Goal: Task Accomplishment & Management: Use online tool/utility

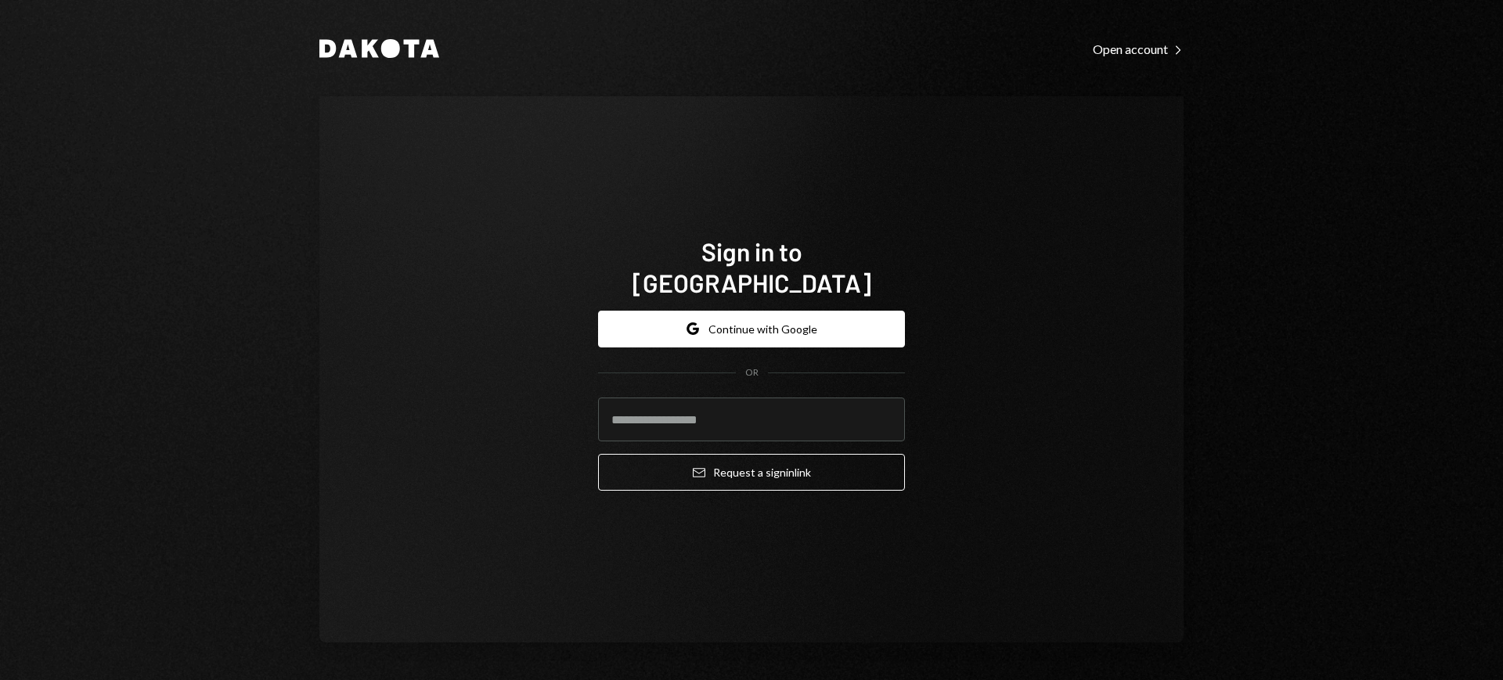
click at [0, 680] on com-1password-button at bounding box center [0, 680] width 0 height 0
type input "**********"
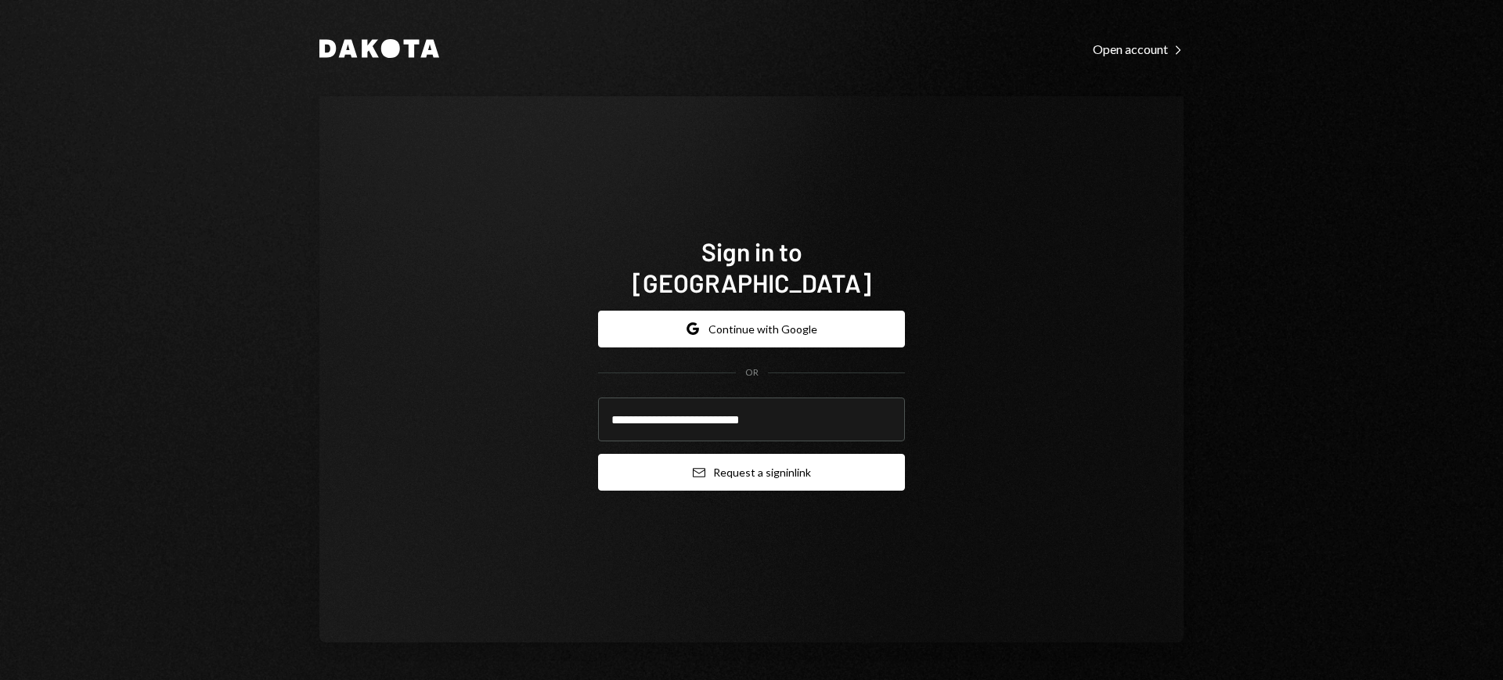
click at [783, 454] on button "Email Request a sign in link" at bounding box center [751, 472] width 307 height 37
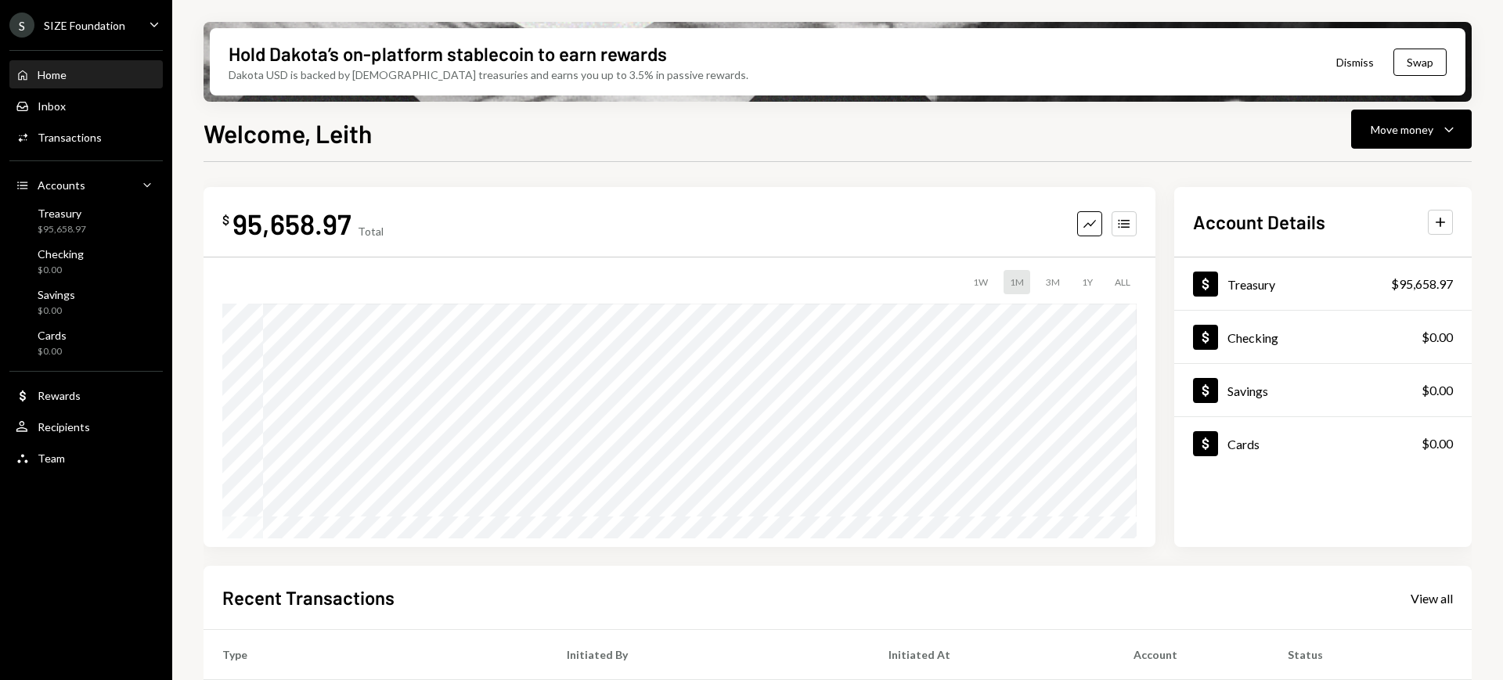
click at [75, 36] on div "S SIZE Foundation" at bounding box center [67, 25] width 116 height 25
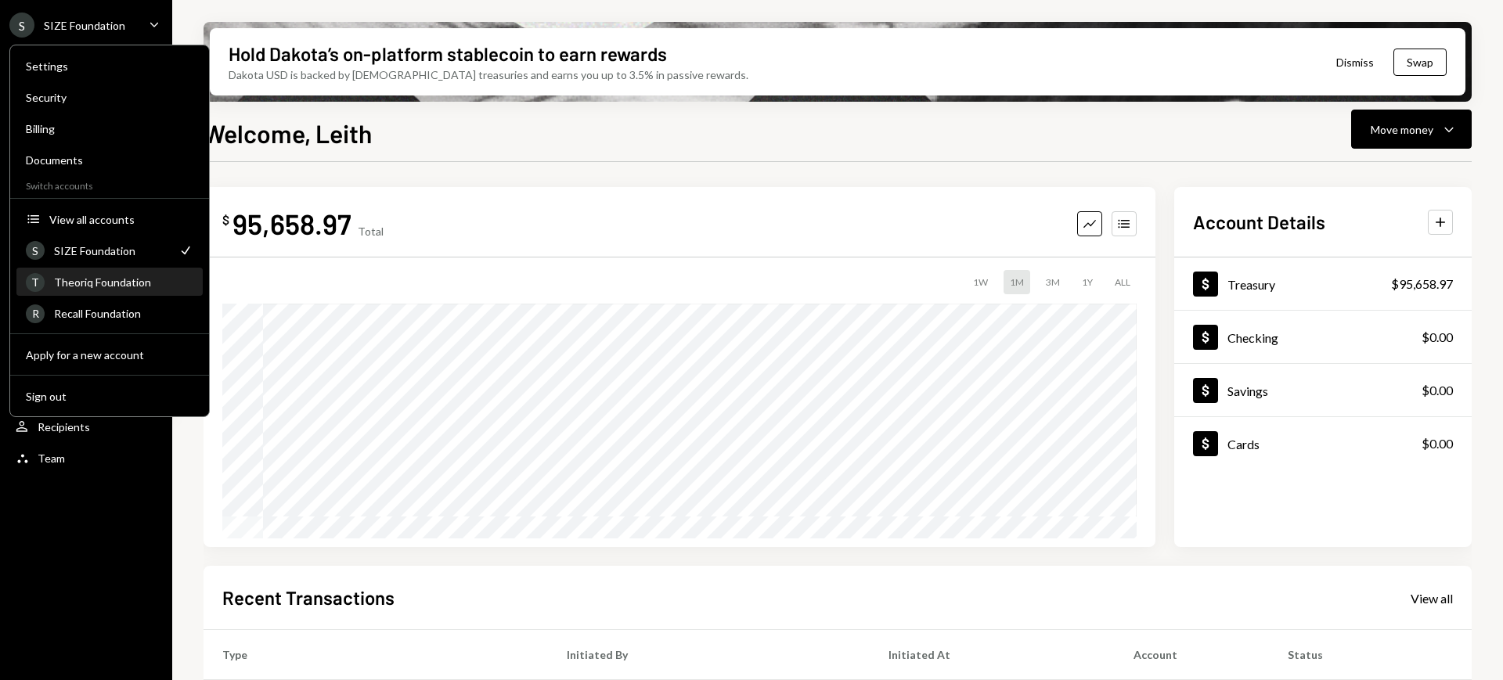
click at [122, 290] on div "T Theoriq Foundation" at bounding box center [110, 282] width 168 height 27
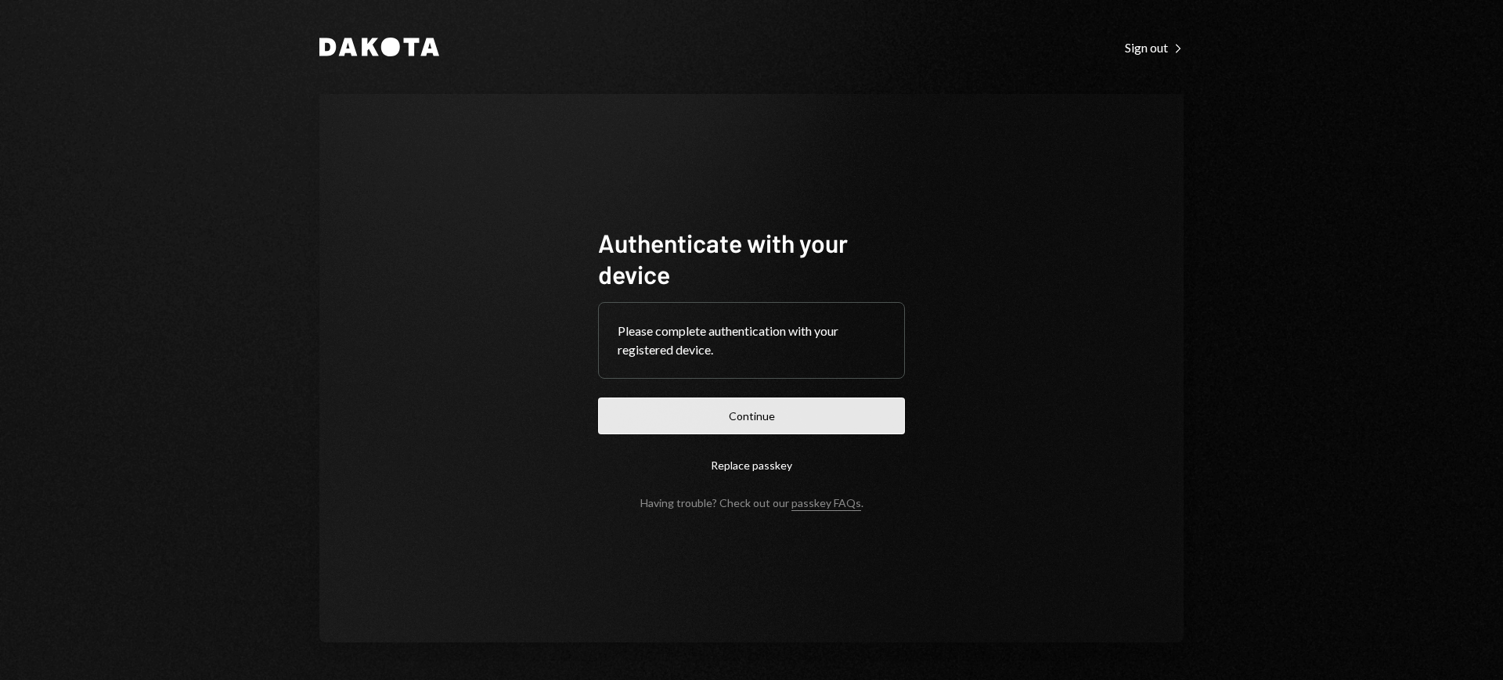
click at [784, 414] on button "Continue" at bounding box center [751, 416] width 307 height 37
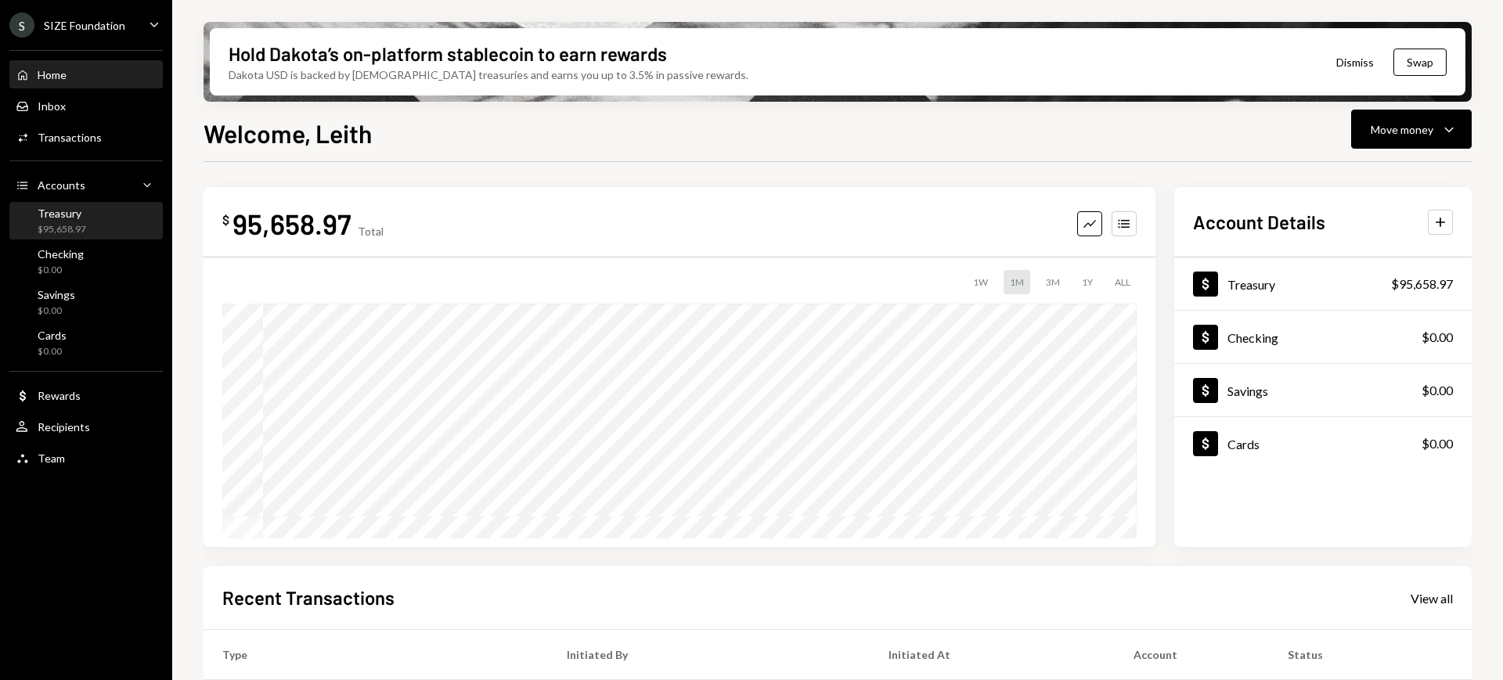
click at [105, 233] on div "Treasury $95,658.97" at bounding box center [86, 222] width 141 height 30
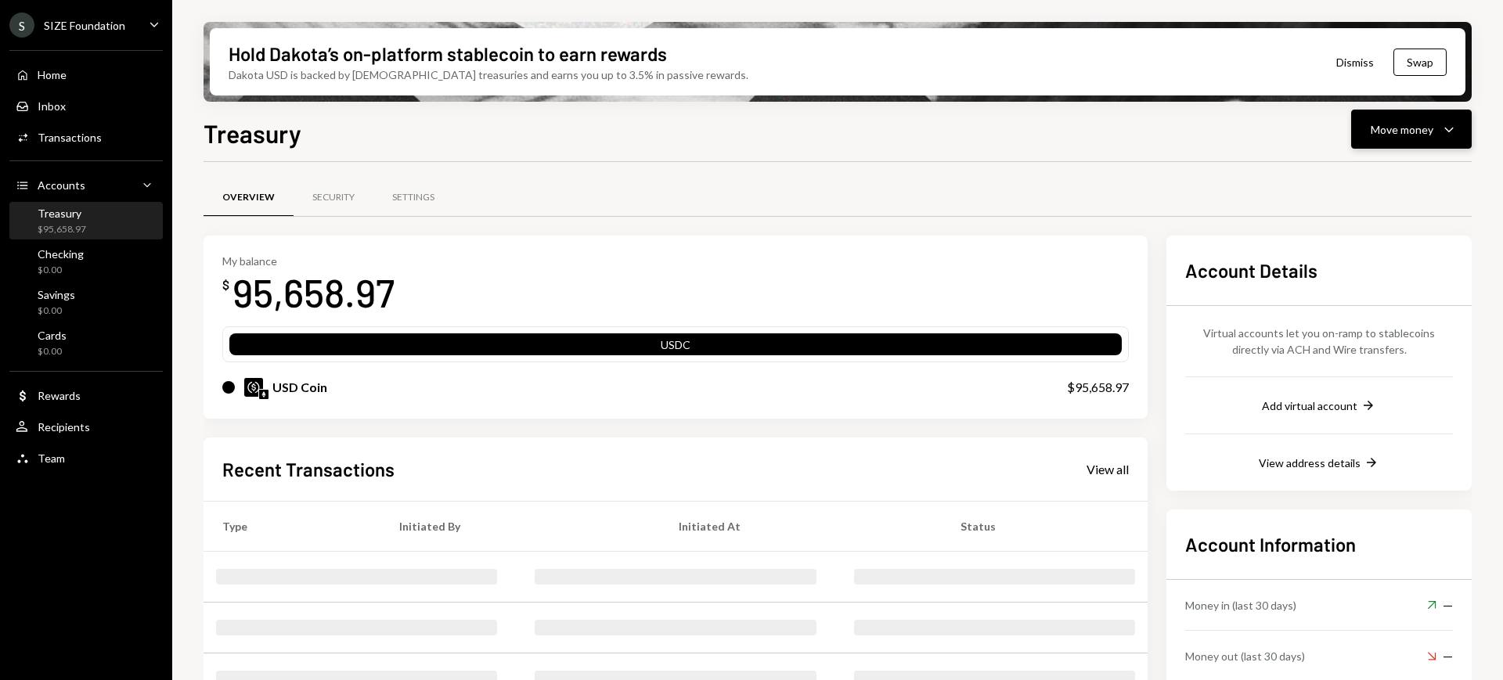
click at [1425, 135] on div "Move money" at bounding box center [1402, 129] width 63 height 16
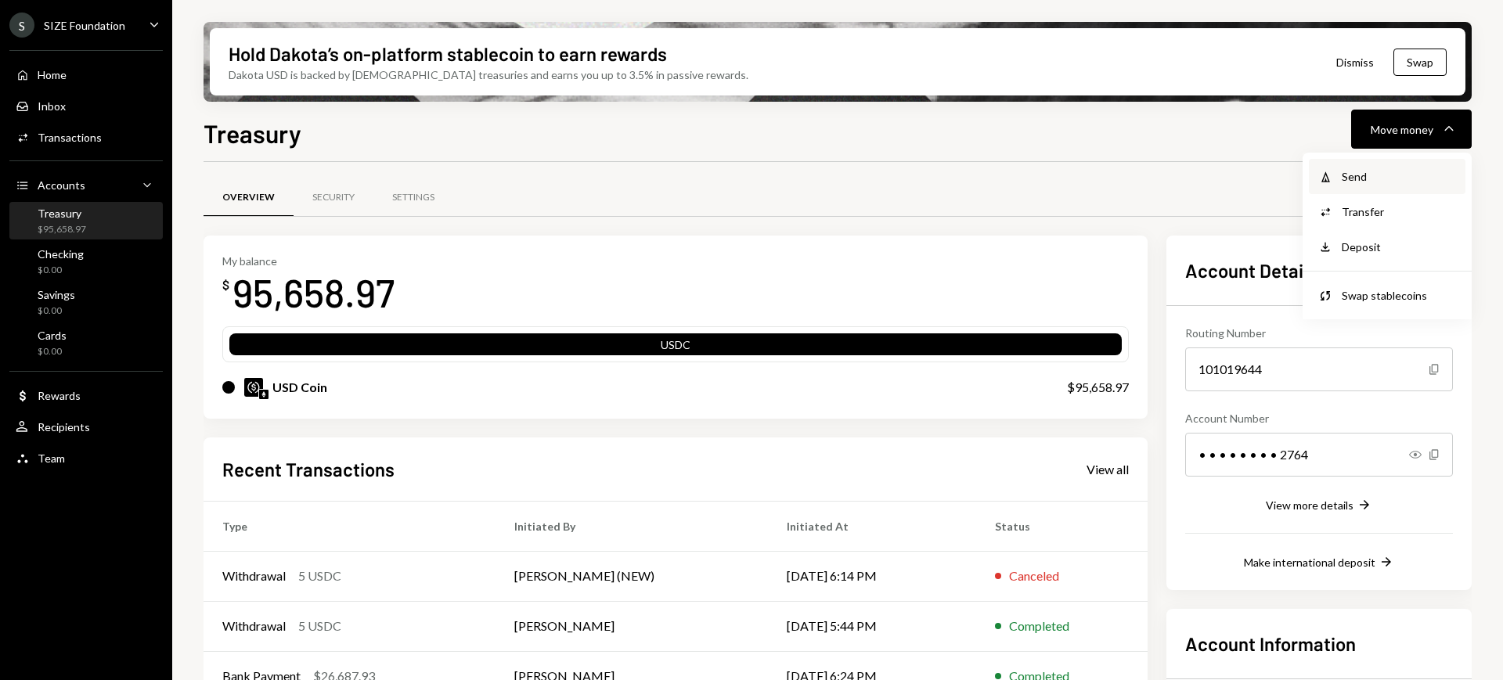
click at [1407, 178] on div "Send" at bounding box center [1399, 176] width 114 height 16
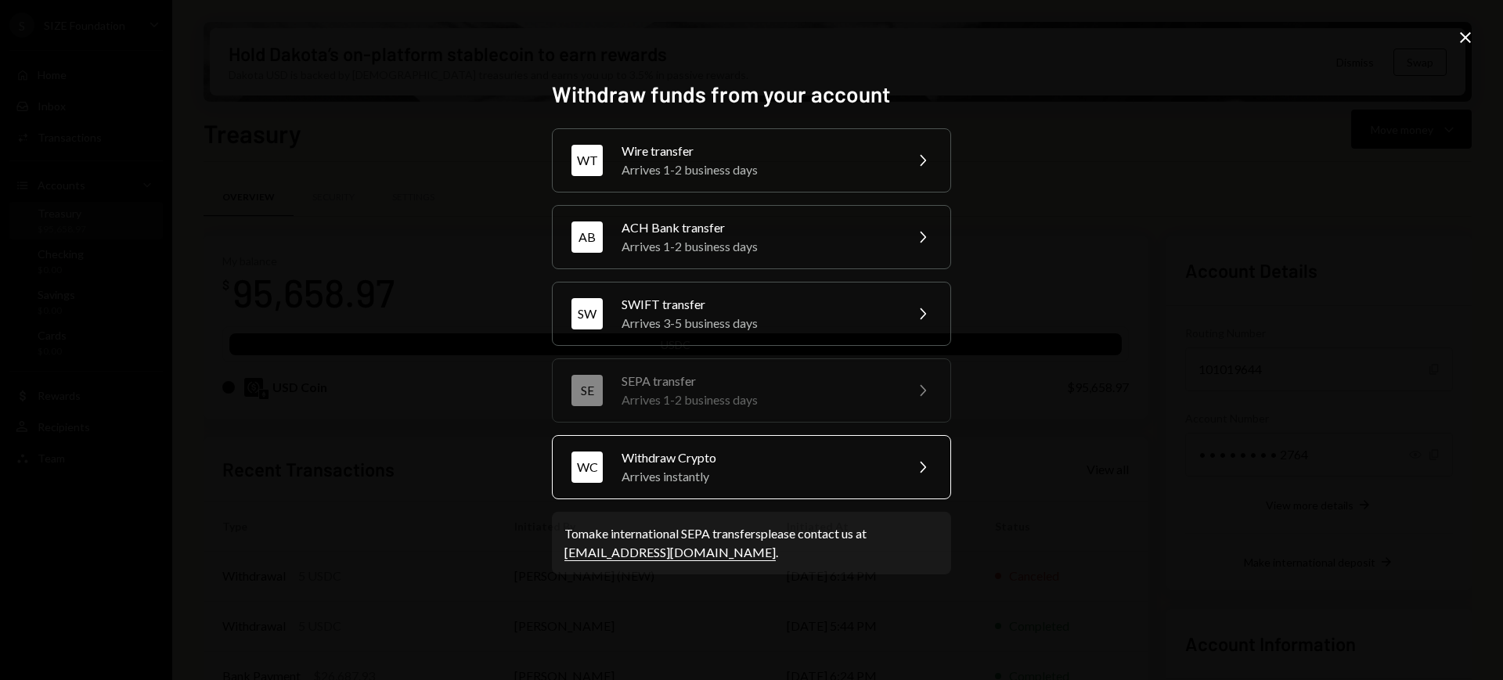
click at [899, 453] on div "WC Withdraw Crypto Arrives instantly Chevron Right" at bounding box center [751, 467] width 399 height 64
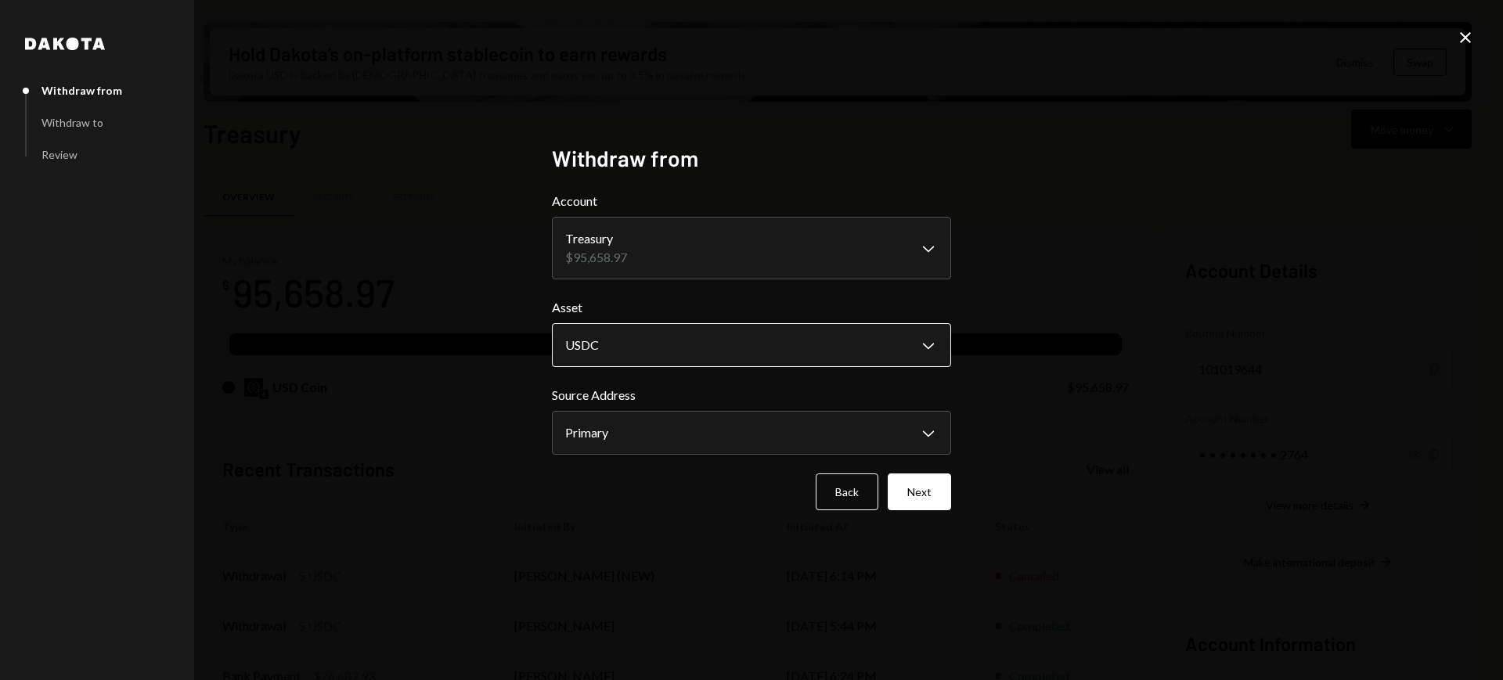
click at [905, 341] on body "S SIZE Foundation Caret Down Home Home Inbox Inbox Activities Transactions Acco…" at bounding box center [751, 340] width 1503 height 680
click at [1047, 328] on div "**********" at bounding box center [751, 340] width 1503 height 680
click at [925, 478] on button "Next" at bounding box center [919, 492] width 63 height 37
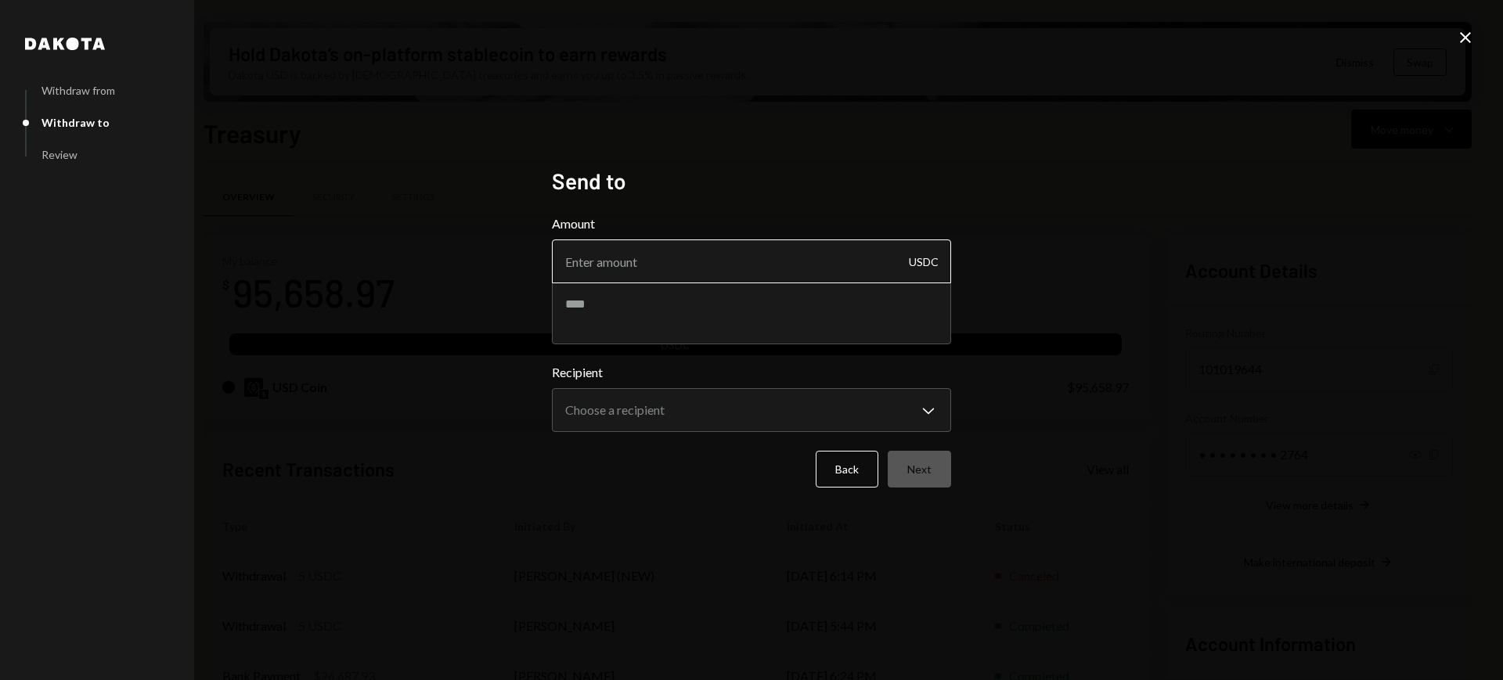
click at [857, 271] on input "Amount" at bounding box center [751, 262] width 399 height 44
type input "10"
click at [846, 307] on textarea at bounding box center [751, 313] width 399 height 63
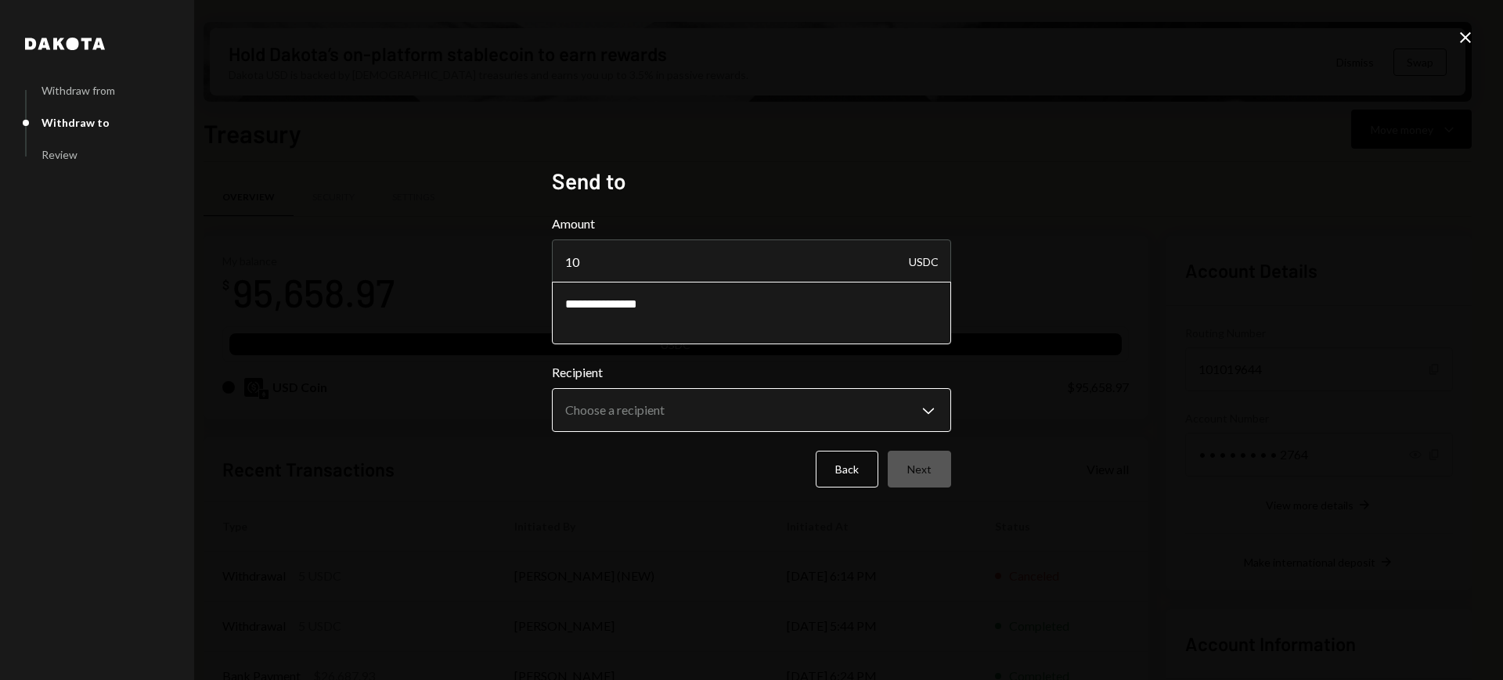
type textarea "**********"
click at [904, 424] on body "S SIZE Foundation Caret Down Home Home Inbox Inbox Activities Transactions Acco…" at bounding box center [751, 340] width 1503 height 680
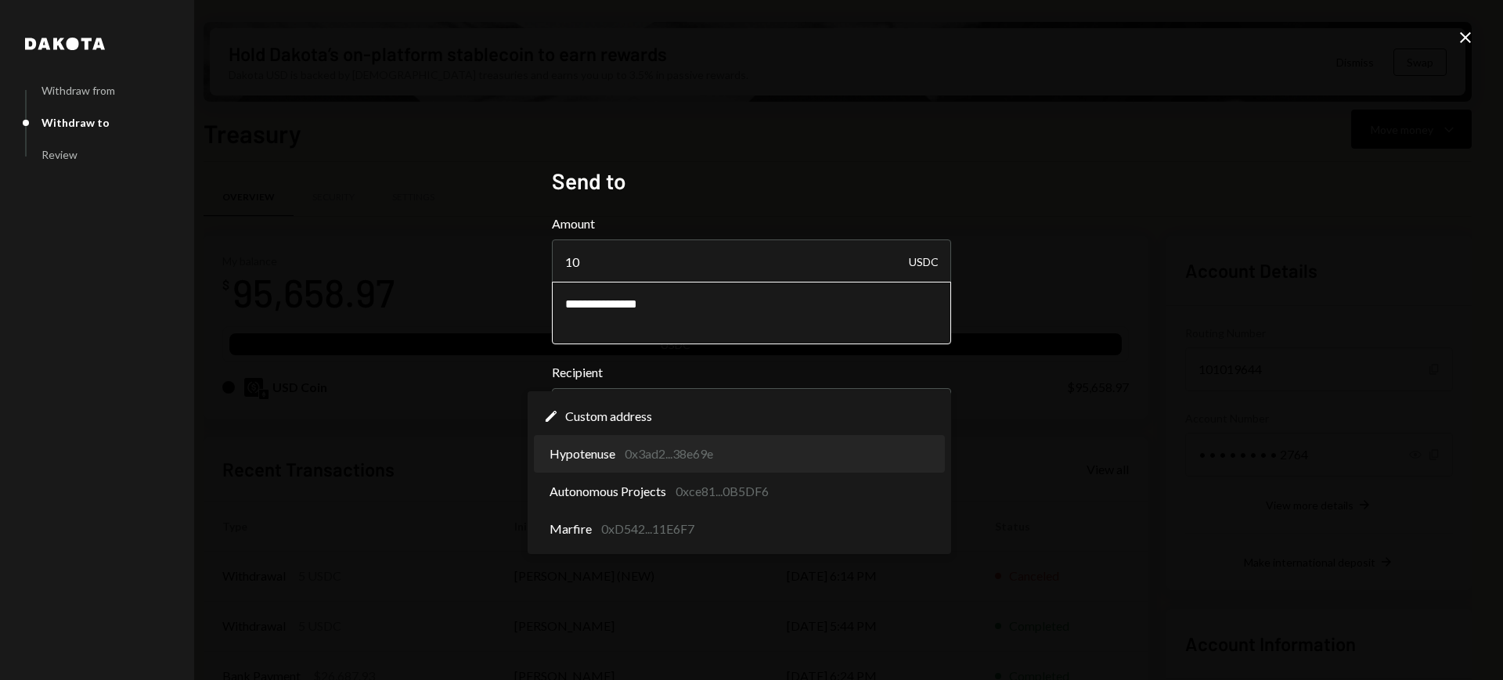
select select "**********"
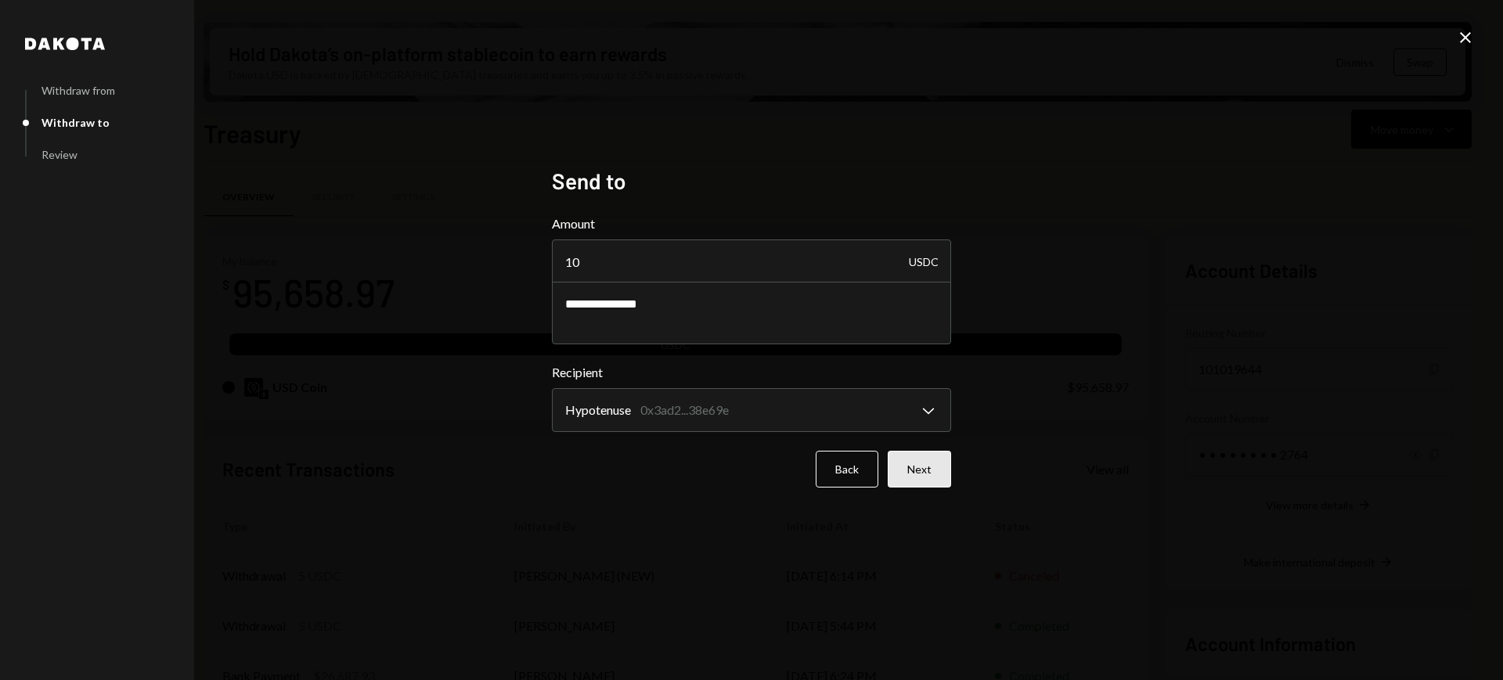
click at [906, 473] on button "Next" at bounding box center [919, 469] width 63 height 37
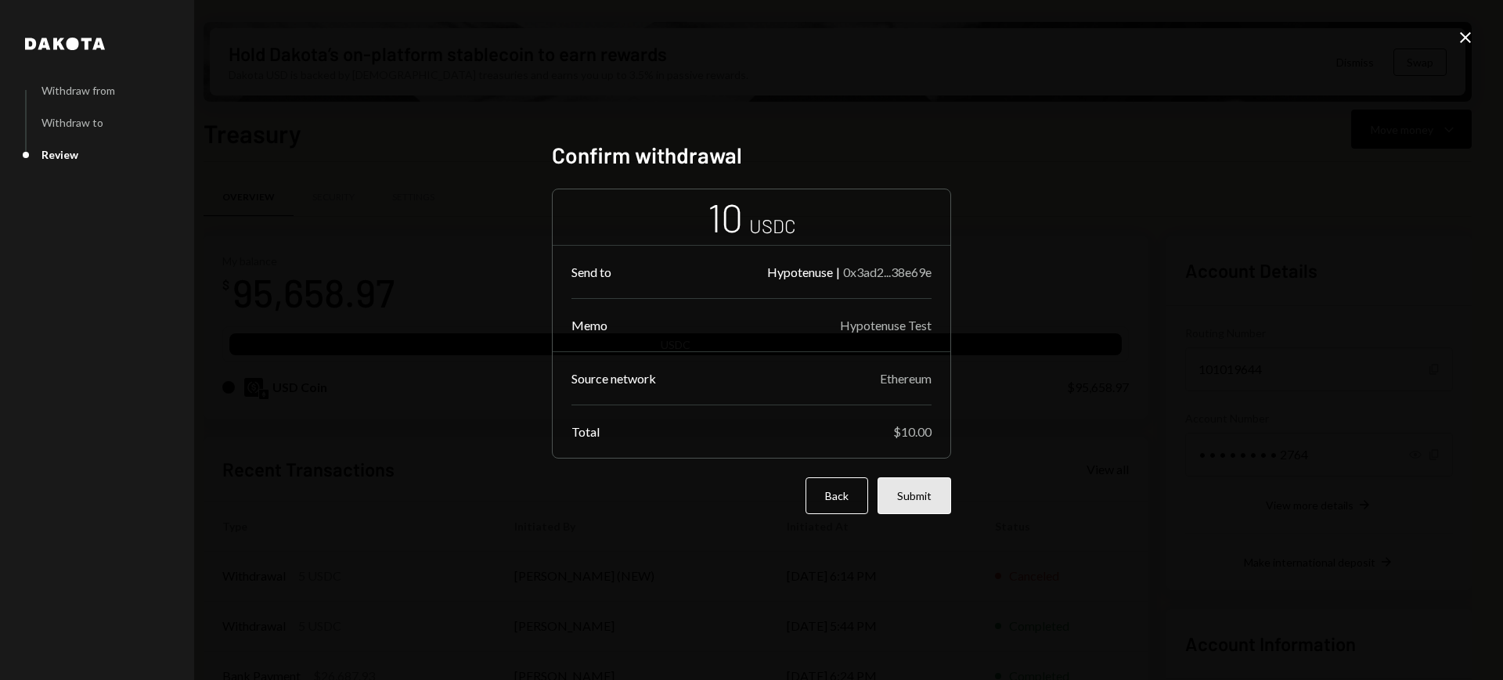
click at [942, 490] on button "Submit" at bounding box center [915, 496] width 74 height 37
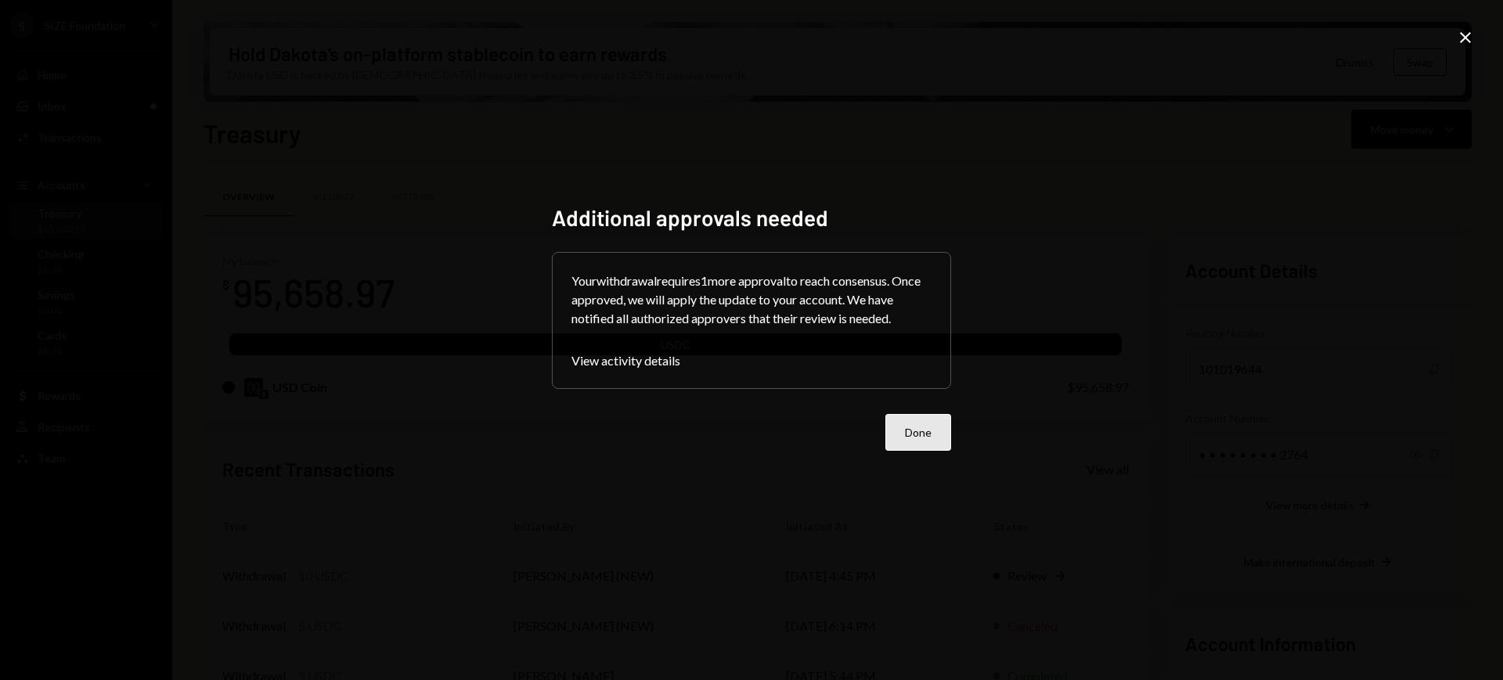
click at [943, 428] on button "Done" at bounding box center [918, 432] width 66 height 37
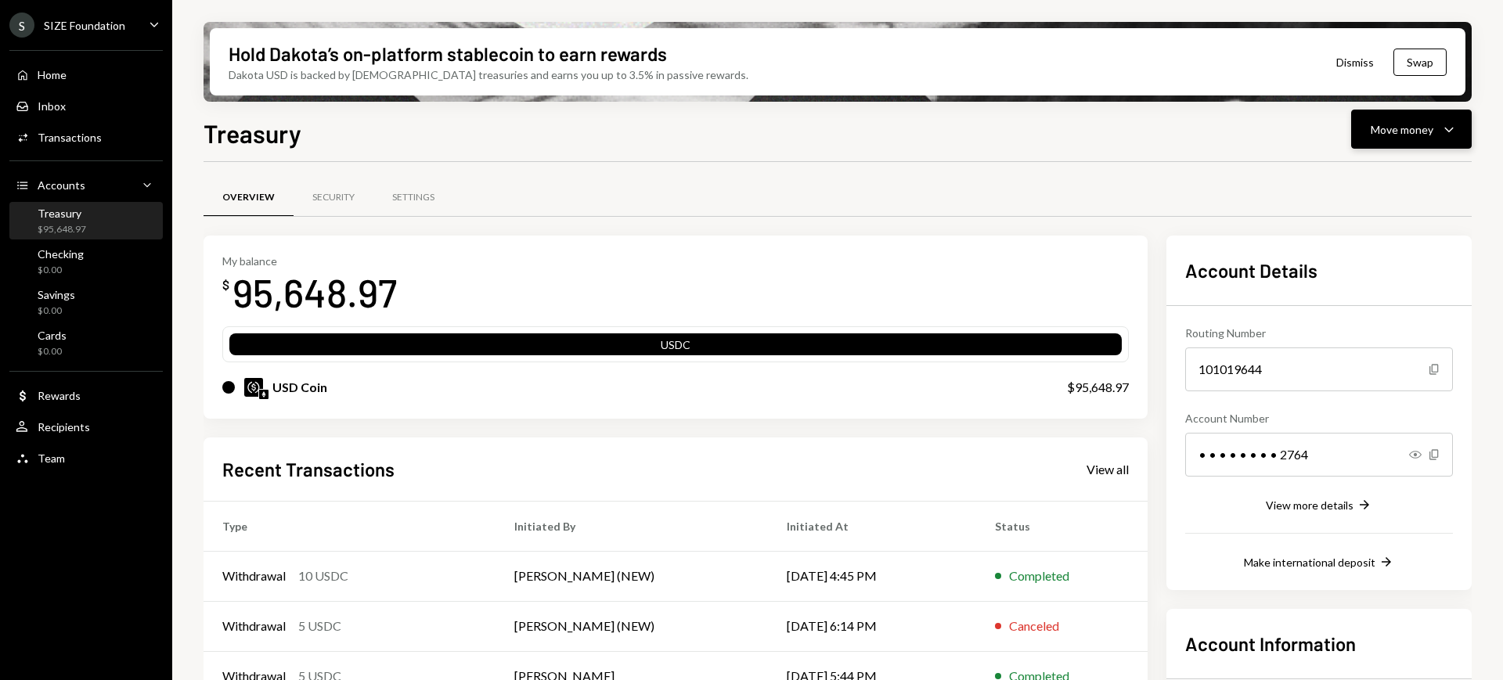
click at [1430, 126] on div "Move money" at bounding box center [1402, 129] width 63 height 16
click at [1401, 237] on div "Deposit Deposit" at bounding box center [1387, 246] width 157 height 35
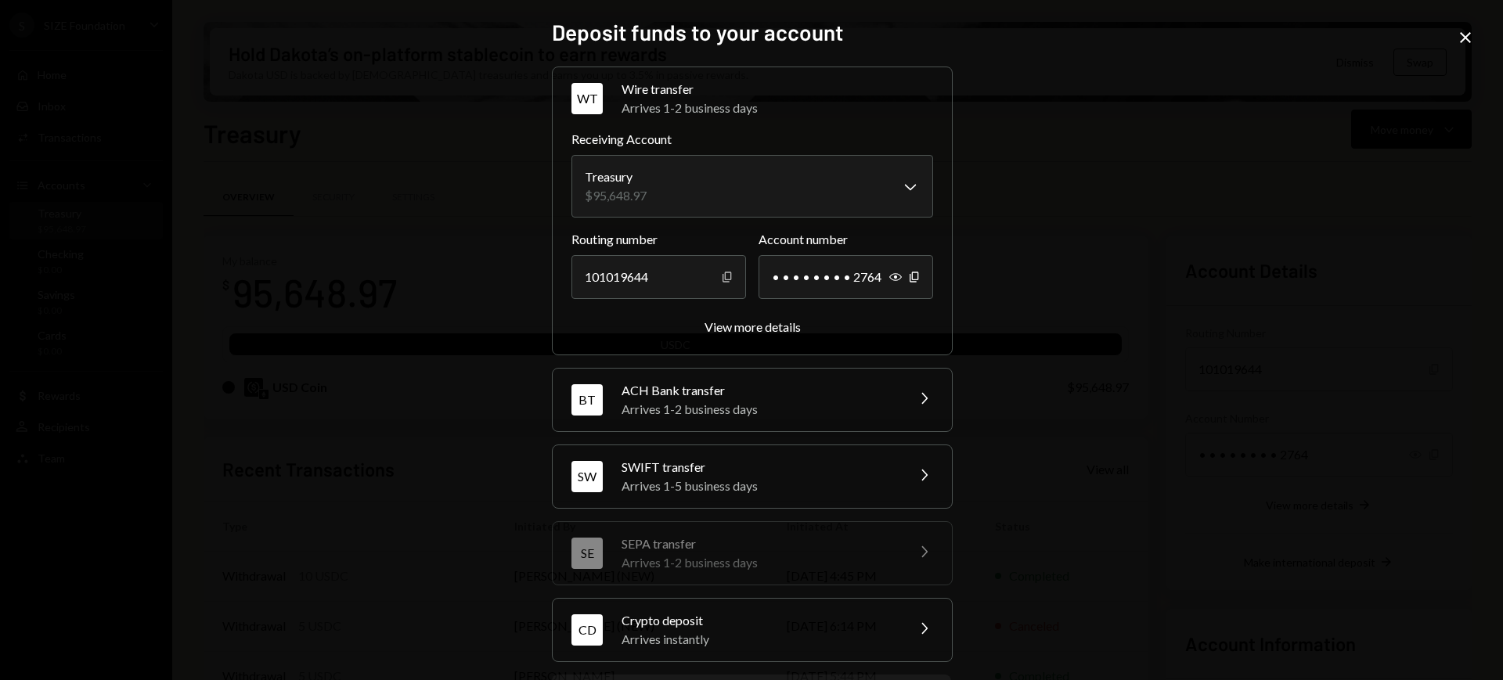
click at [723, 276] on icon "Copy" at bounding box center [727, 277] width 13 height 13
click at [911, 280] on icon "Copy" at bounding box center [914, 277] width 13 height 13
